Goal: Information Seeking & Learning: Find specific fact

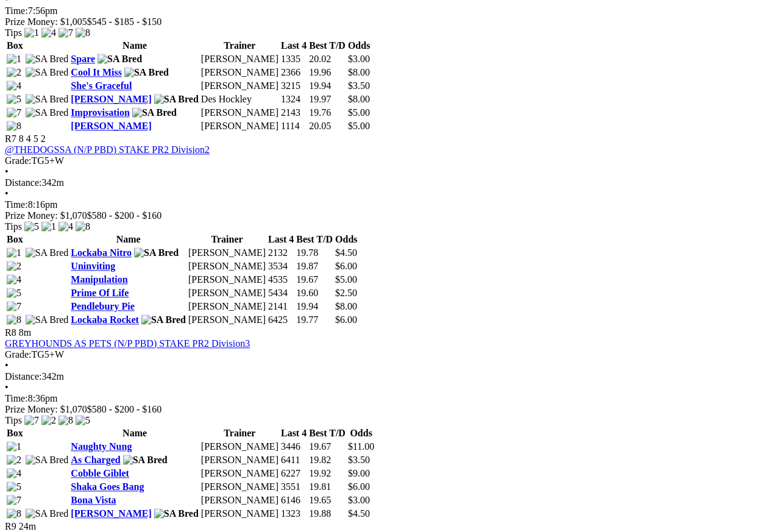
scroll to position [1654, 0]
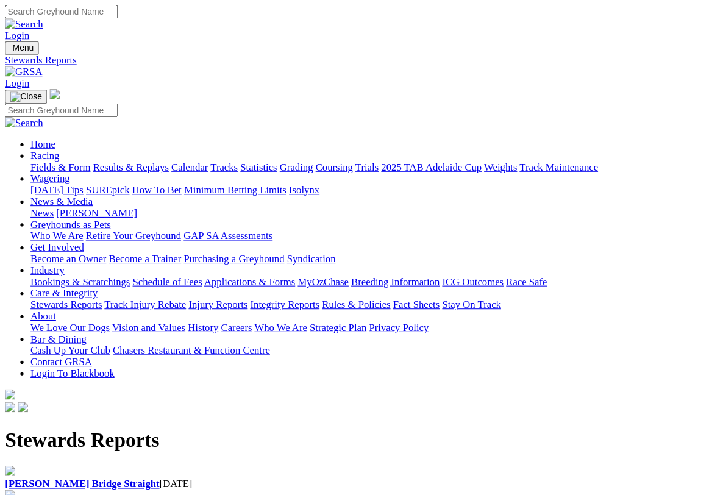
scroll to position [7, 0]
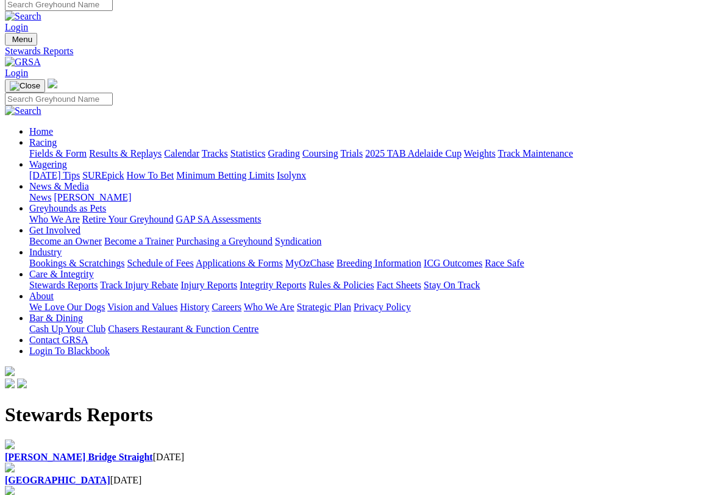
click at [225, 474] on div "Angle Park 12 Aug 2025" at bounding box center [363, 480] width 716 height 11
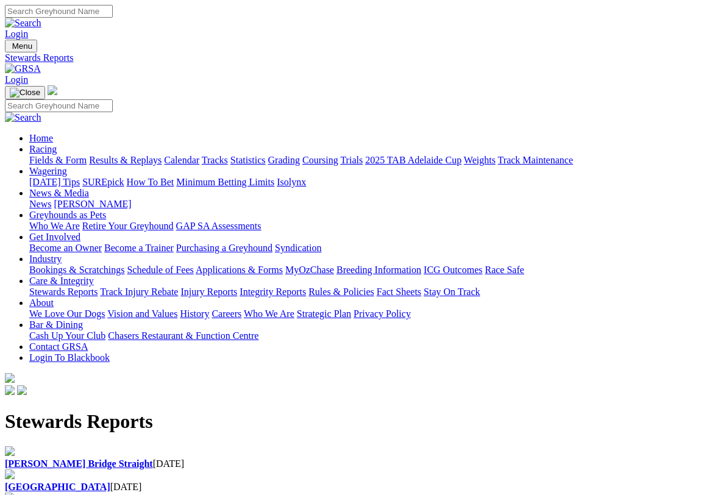
scroll to position [66, 0]
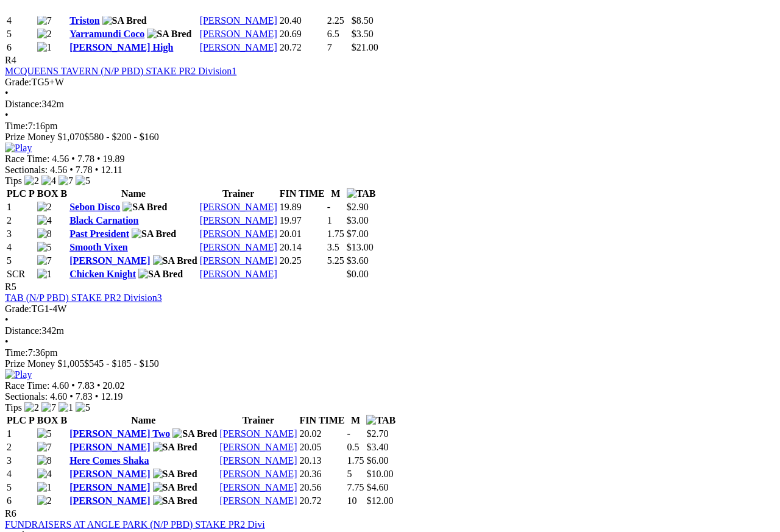
scroll to position [1223, 0]
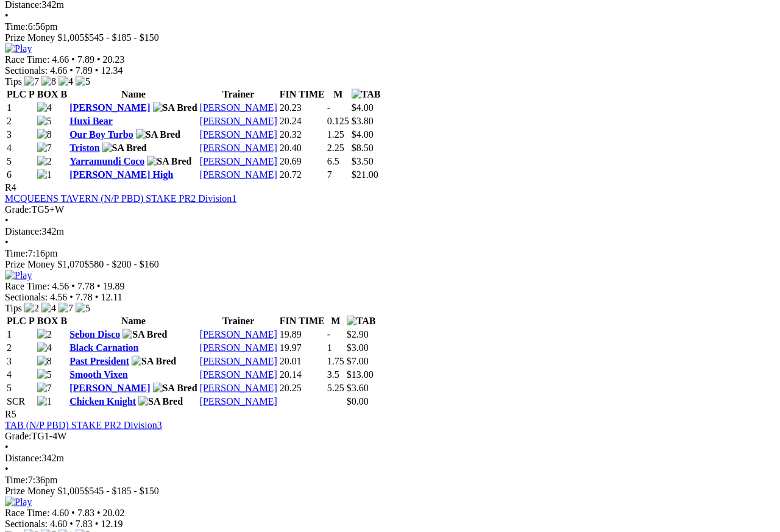
scroll to position [1096, 0]
